Goal: Task Accomplishment & Management: Manage account settings

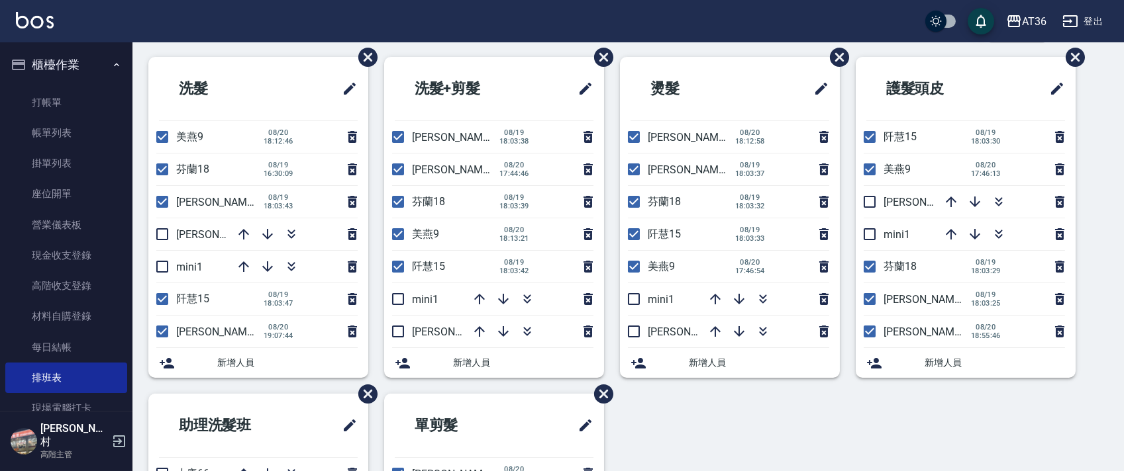
scroll to position [88, 0]
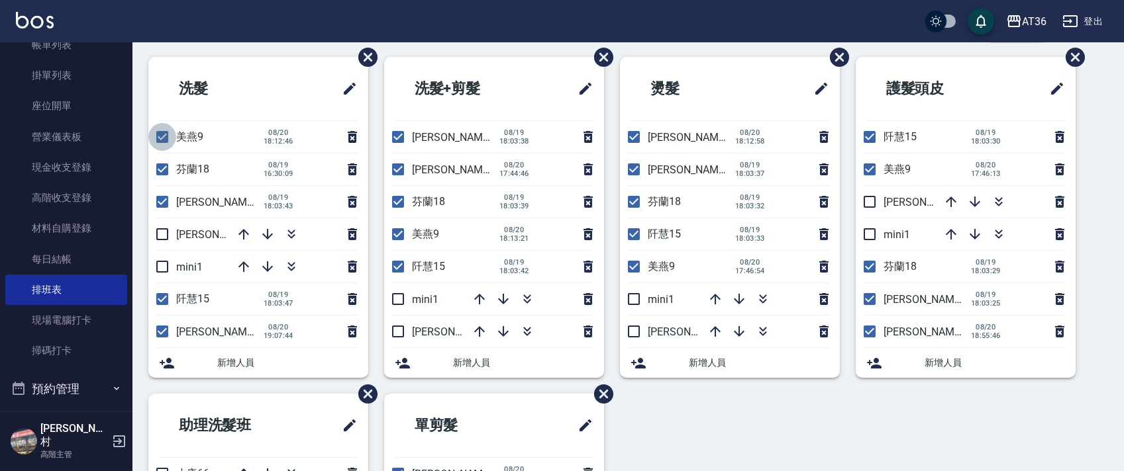
click at [164, 138] on input "checkbox" at bounding box center [162, 137] width 28 height 28
checkbox input "false"
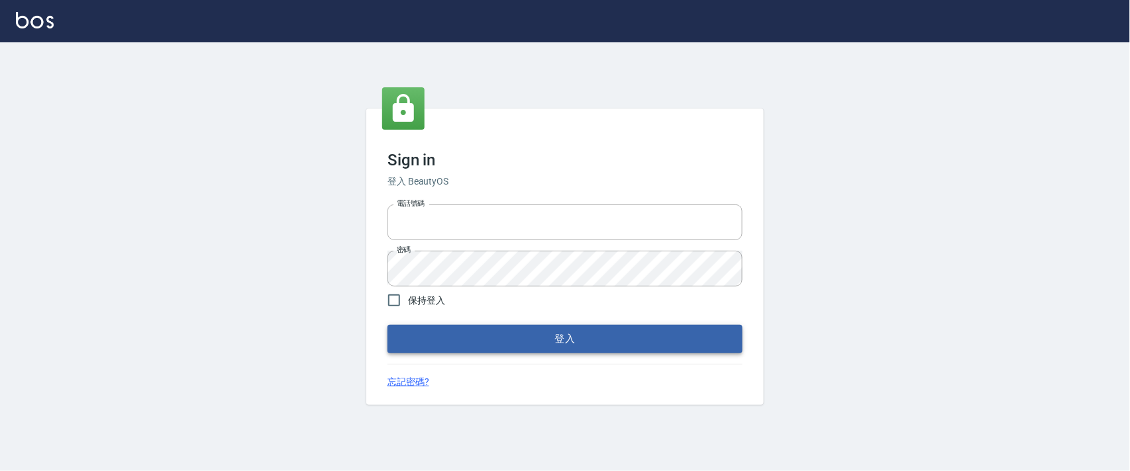
type input "0927987640"
click at [599, 335] on button "登入" at bounding box center [564, 339] width 355 height 28
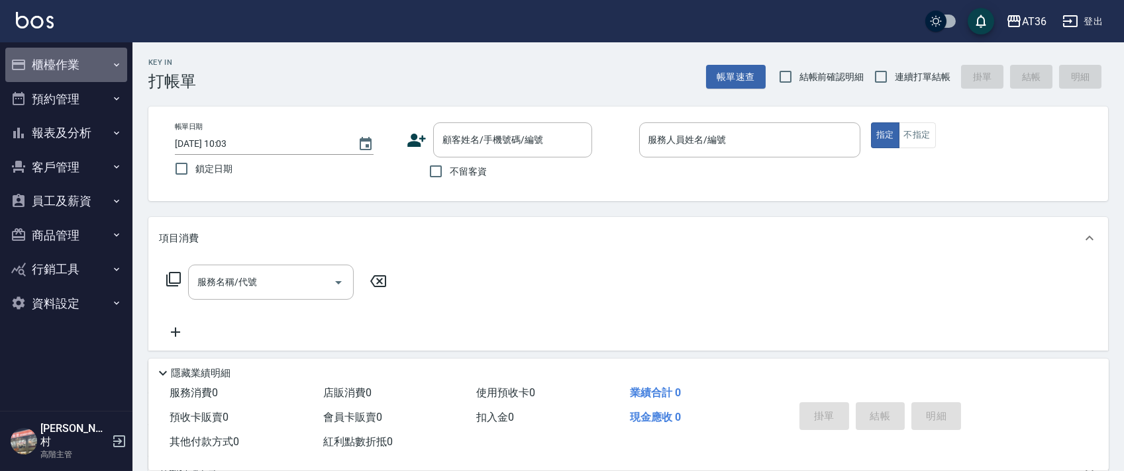
click at [88, 57] on button "櫃檯作業" at bounding box center [66, 65] width 122 height 34
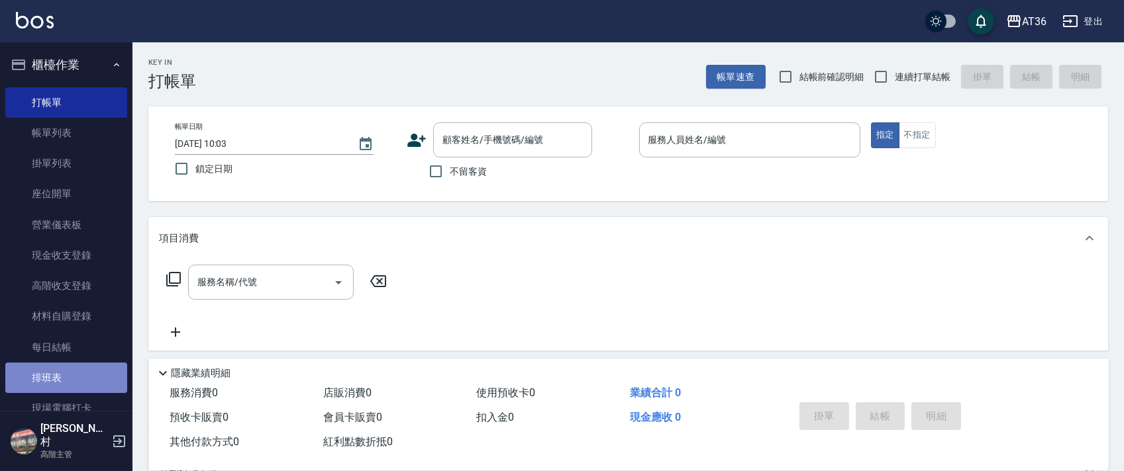
click at [76, 374] on link "排班表" at bounding box center [66, 378] width 122 height 30
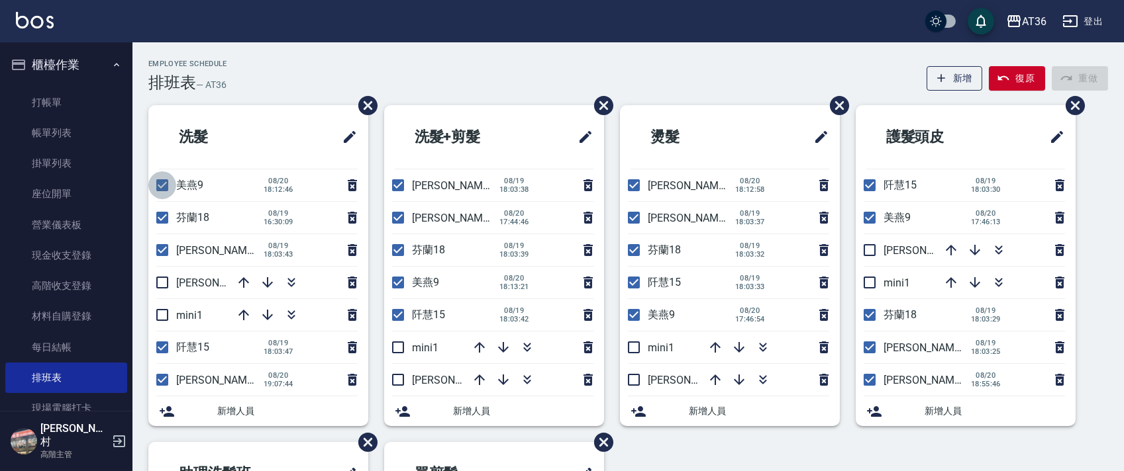
click at [156, 186] on input "checkbox" at bounding box center [162, 185] width 28 height 28
checkbox input "false"
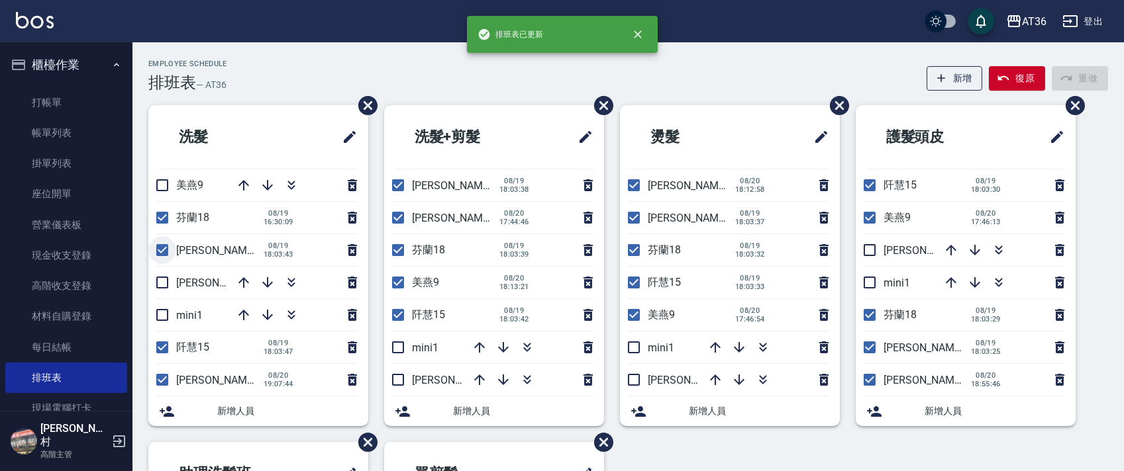
click at [161, 248] on input "checkbox" at bounding box center [162, 250] width 28 height 28
checkbox input "false"
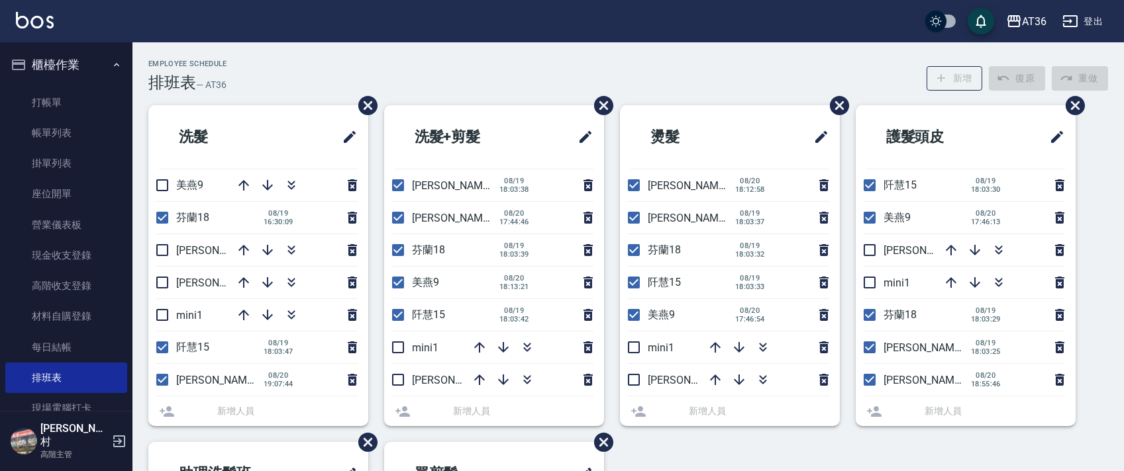
click at [164, 281] on input "checkbox" at bounding box center [162, 283] width 28 height 28
checkbox input "true"
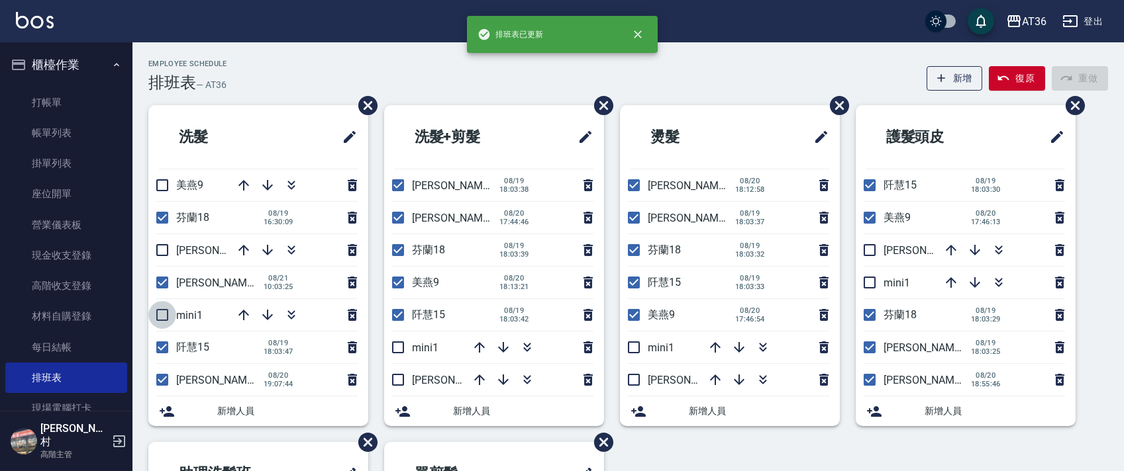
click at [158, 314] on input "checkbox" at bounding box center [162, 315] width 28 height 28
checkbox input "true"
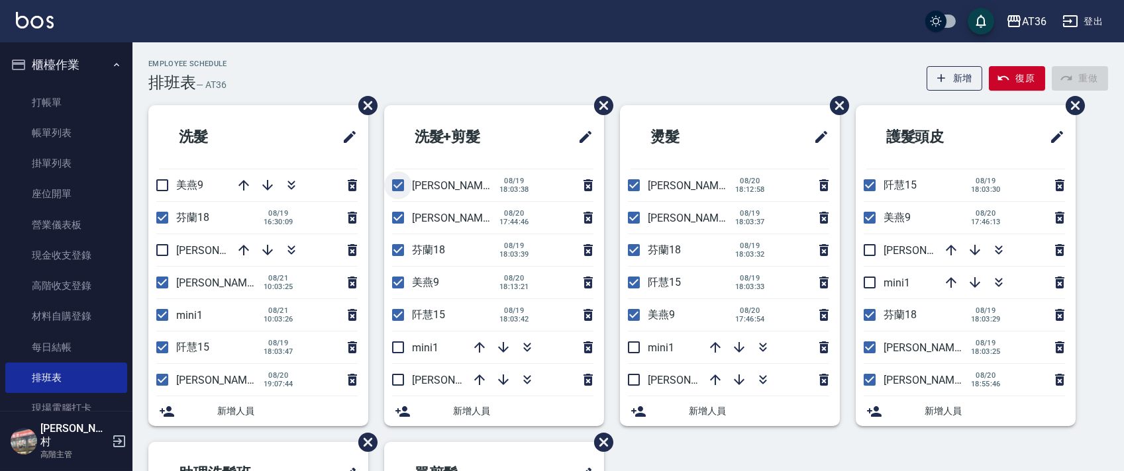
click at [395, 180] on input "checkbox" at bounding box center [398, 185] width 28 height 28
checkbox input "false"
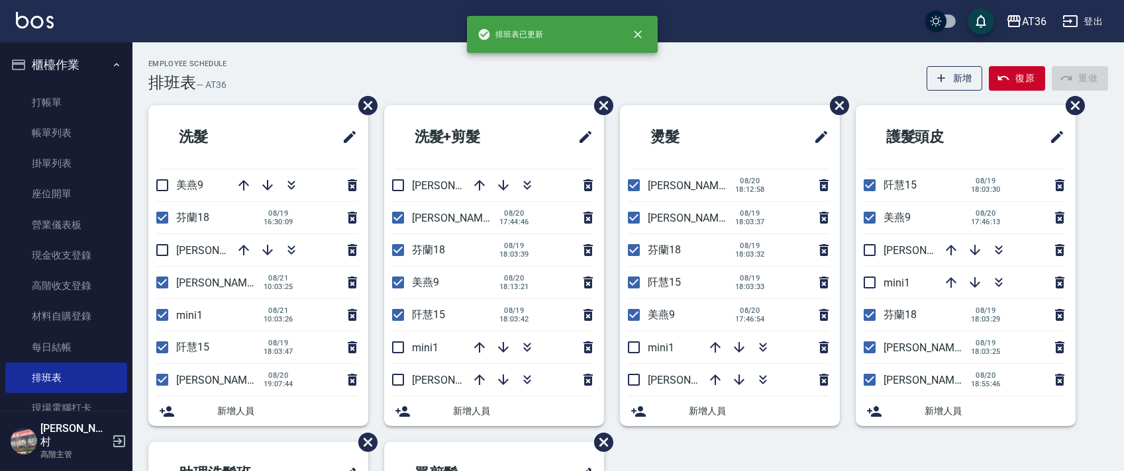
drag, startPoint x: 403, startPoint y: 284, endPoint x: 384, endPoint y: 316, distance: 37.1
click at [403, 283] on input "checkbox" at bounding box center [398, 283] width 28 height 28
checkbox input "false"
click at [399, 340] on input "checkbox" at bounding box center [398, 348] width 28 height 28
checkbox input "true"
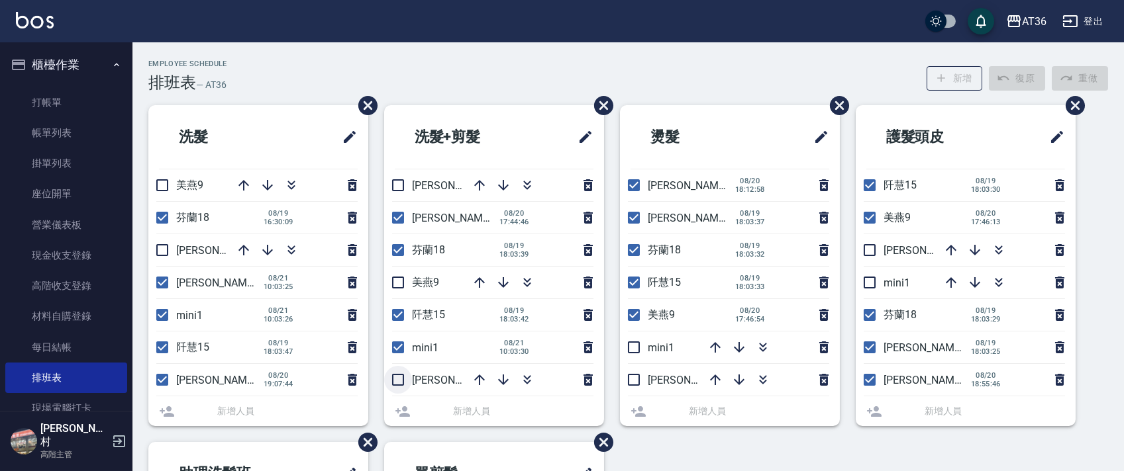
click at [397, 381] on input "checkbox" at bounding box center [398, 380] width 28 height 28
checkbox input "true"
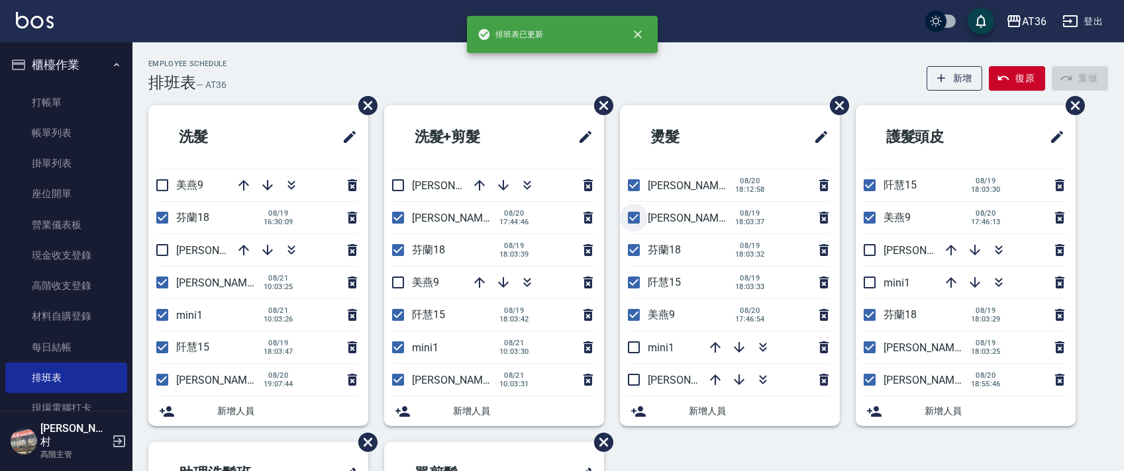
click at [629, 217] on input "checkbox" at bounding box center [634, 218] width 28 height 28
checkbox input "false"
click at [633, 312] on input "checkbox" at bounding box center [634, 315] width 28 height 28
checkbox input "false"
click at [637, 348] on input "checkbox" at bounding box center [634, 348] width 28 height 28
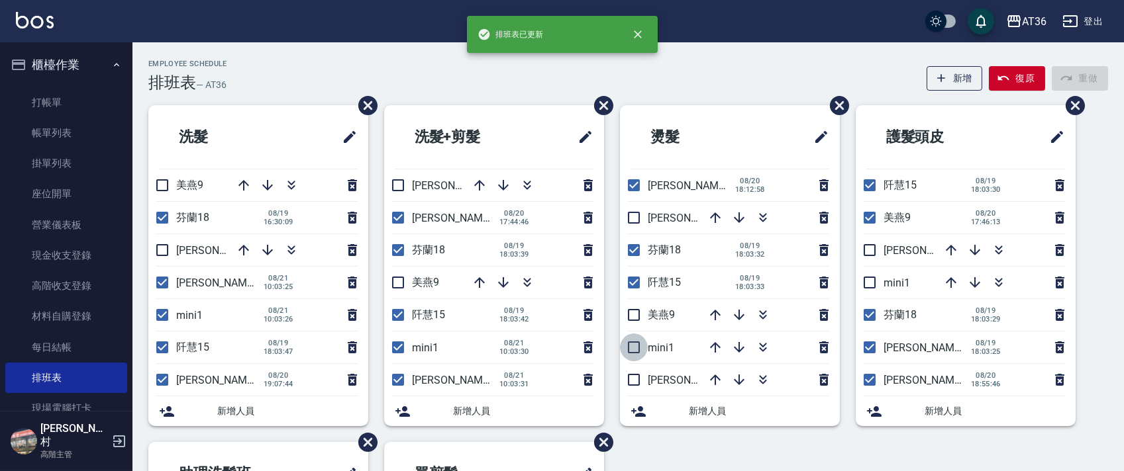
checkbox input "true"
click at [634, 383] on input "checkbox" at bounding box center [634, 380] width 28 height 28
checkbox input "true"
click at [873, 214] on input "checkbox" at bounding box center [869, 218] width 28 height 28
checkbox input "false"
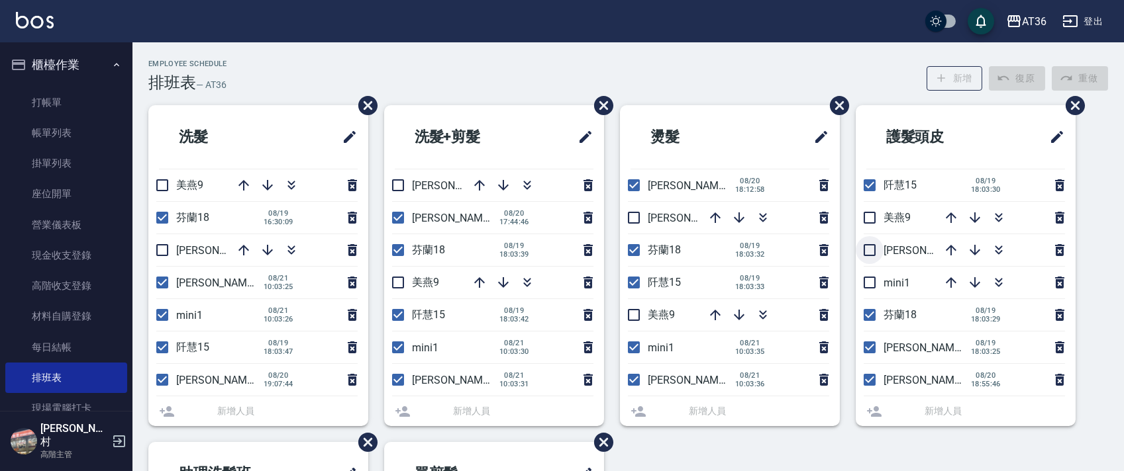
click at [867, 254] on input "checkbox" at bounding box center [869, 250] width 28 height 28
checkbox input "true"
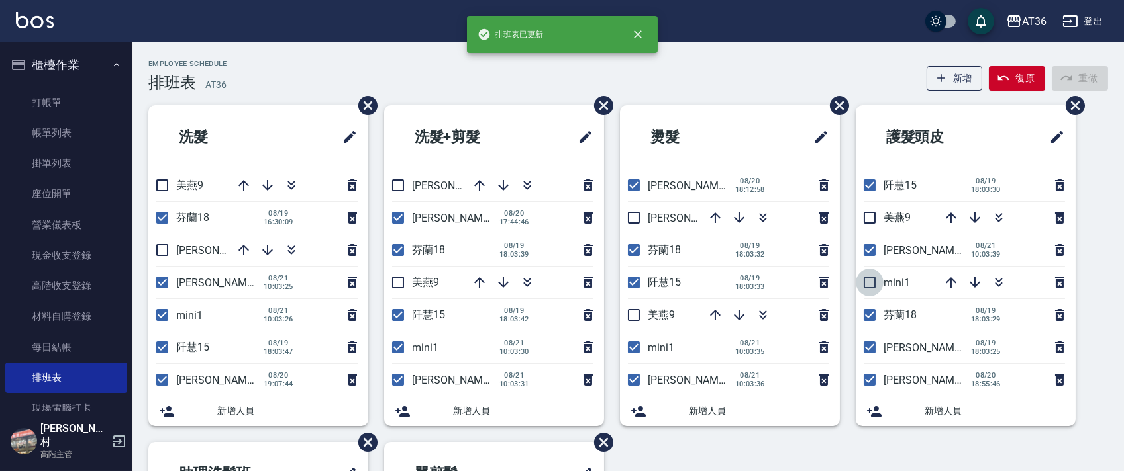
click at [871, 284] on input "checkbox" at bounding box center [869, 283] width 28 height 28
checkbox input "true"
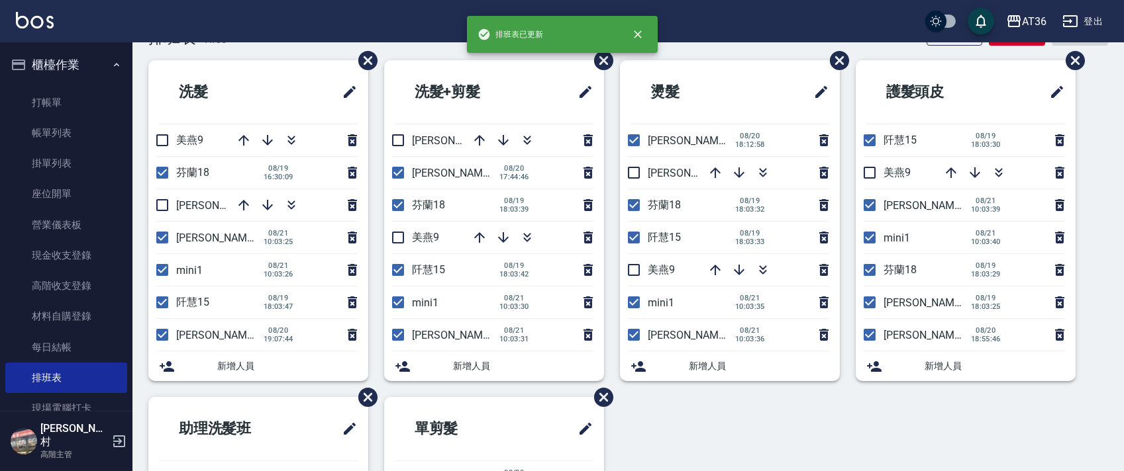
scroll to position [88, 0]
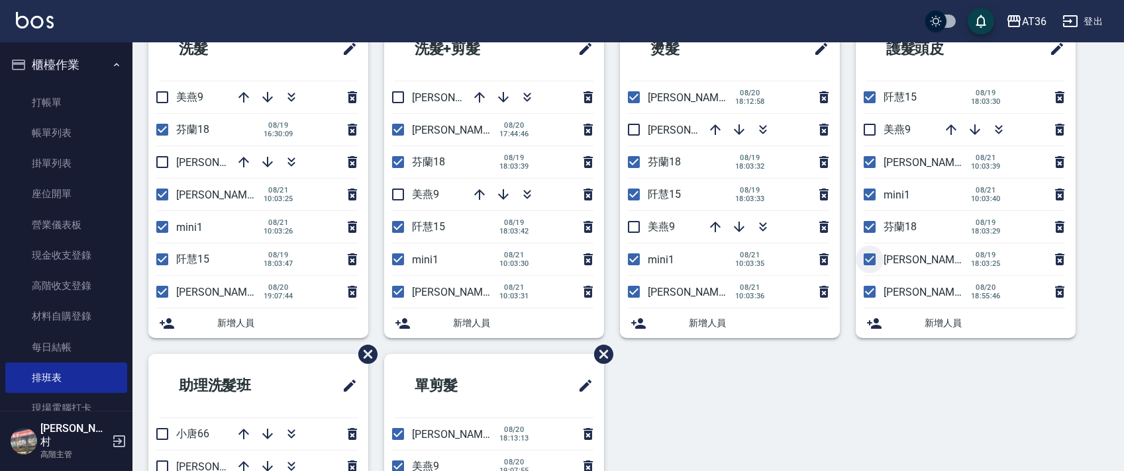
click at [864, 257] on input "checkbox" at bounding box center [869, 260] width 28 height 28
checkbox input "false"
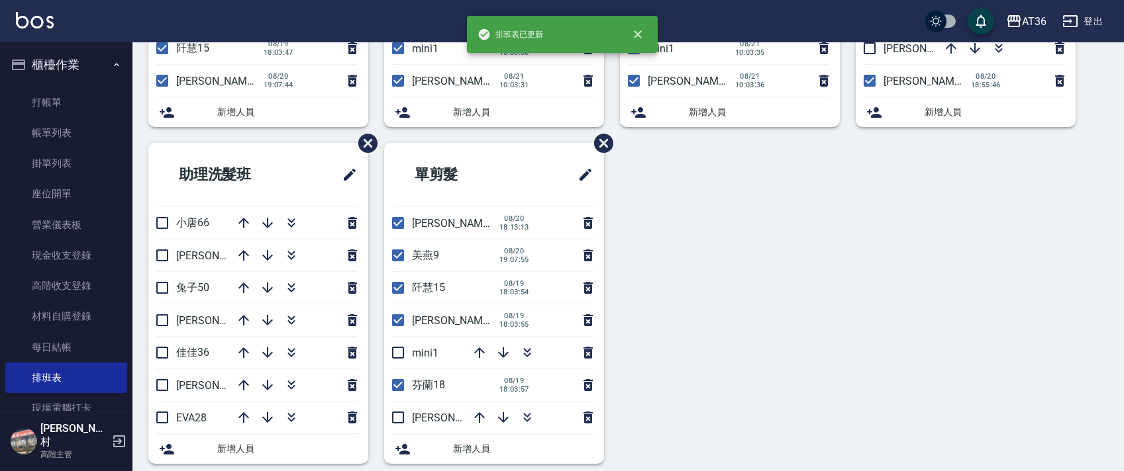
scroll to position [313, 0]
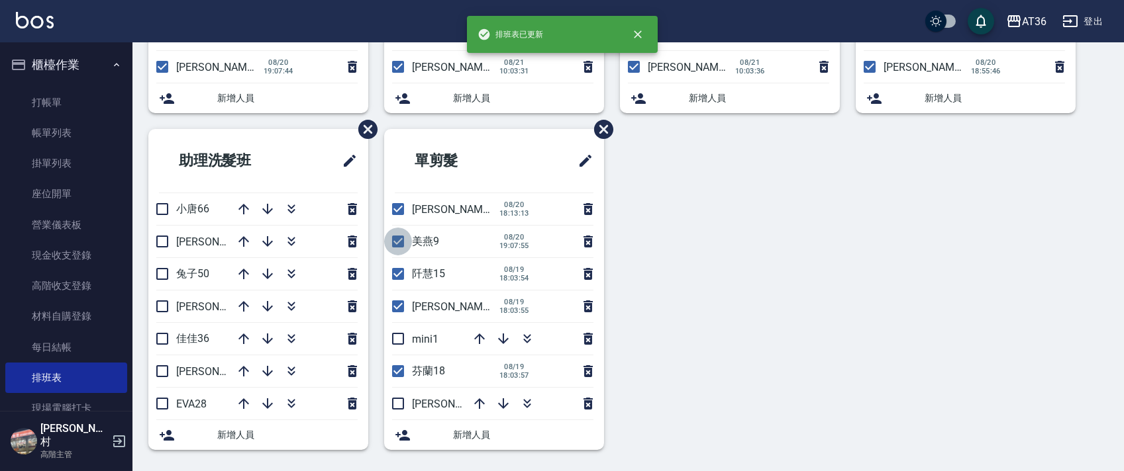
click at [397, 239] on input "checkbox" at bounding box center [398, 242] width 28 height 28
checkbox input "false"
click at [399, 338] on input "checkbox" at bounding box center [398, 339] width 28 height 28
checkbox input "true"
click at [395, 308] on input "checkbox" at bounding box center [398, 307] width 28 height 28
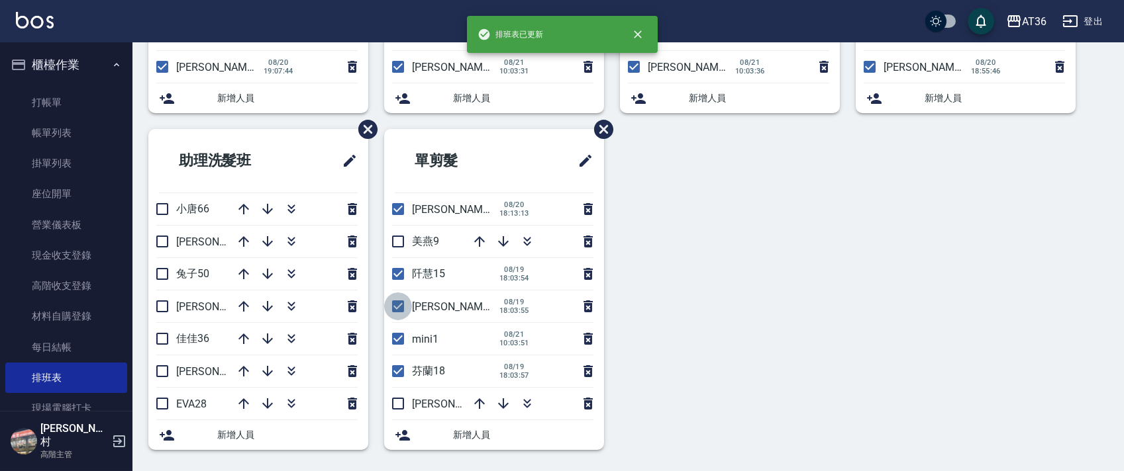
checkbox input "false"
click at [397, 402] on input "checkbox" at bounding box center [398, 404] width 28 height 28
checkbox input "true"
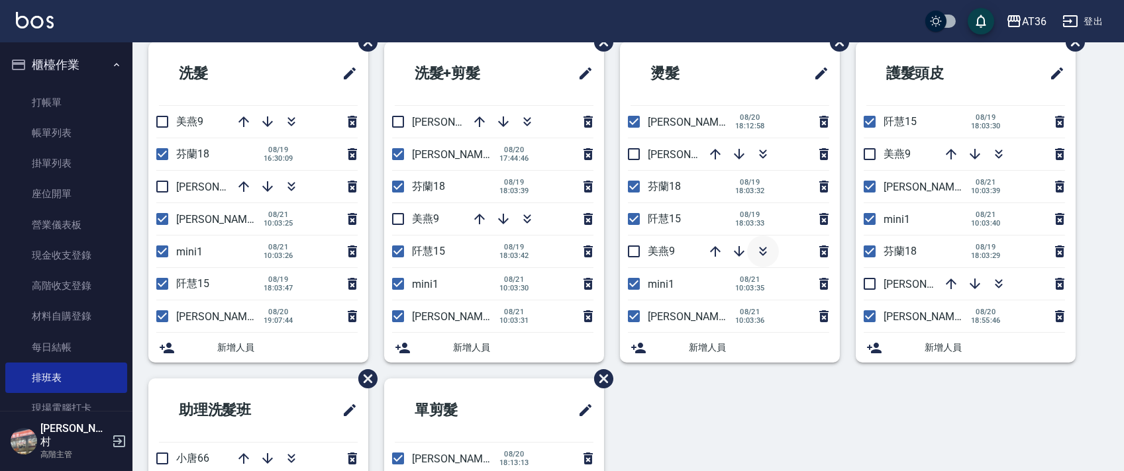
scroll to position [48, 0]
